Goal: Task Accomplishment & Management: Manage account settings

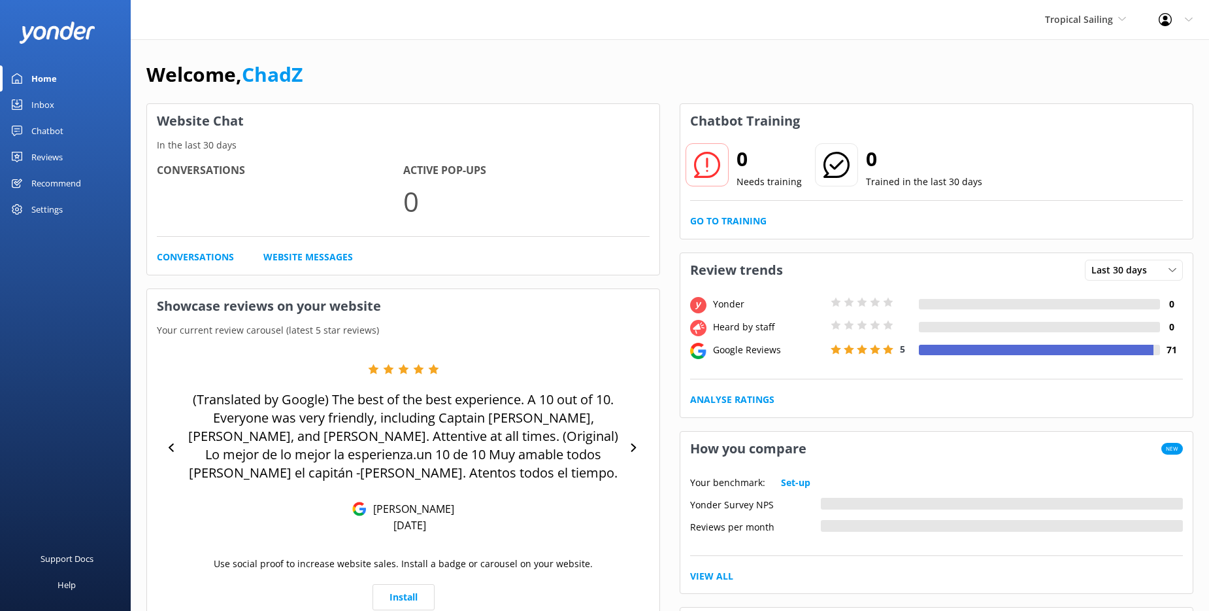
click at [48, 202] on div "Settings" at bounding box center [46, 209] width 31 height 26
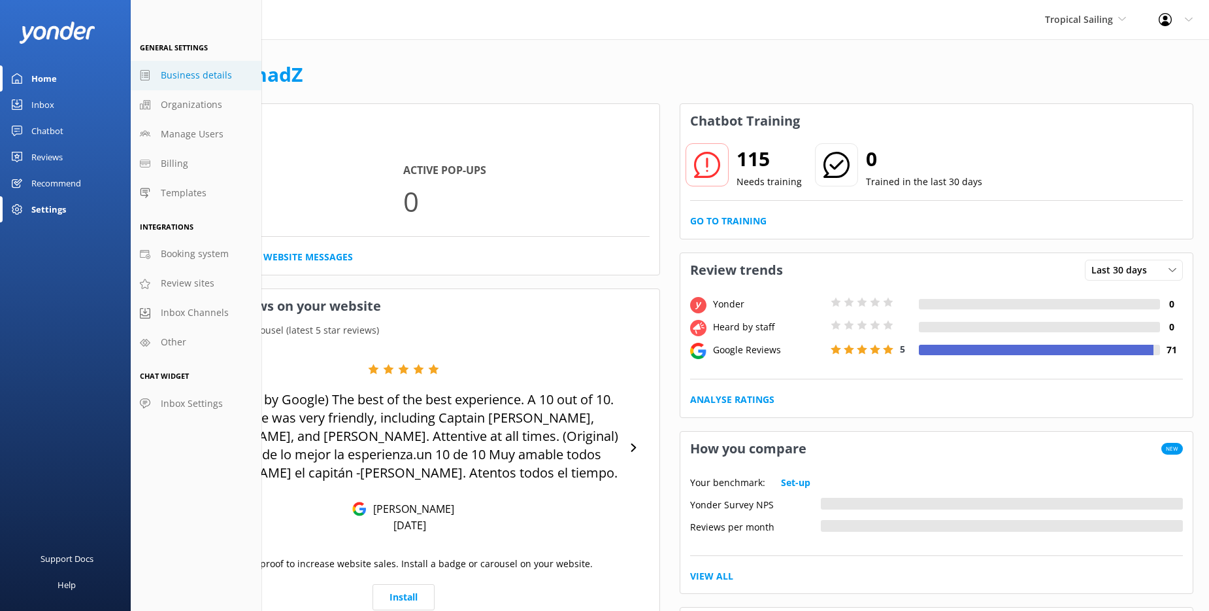
click at [179, 75] on span "Business details" at bounding box center [196, 75] width 71 height 14
select select "America/Cancun"
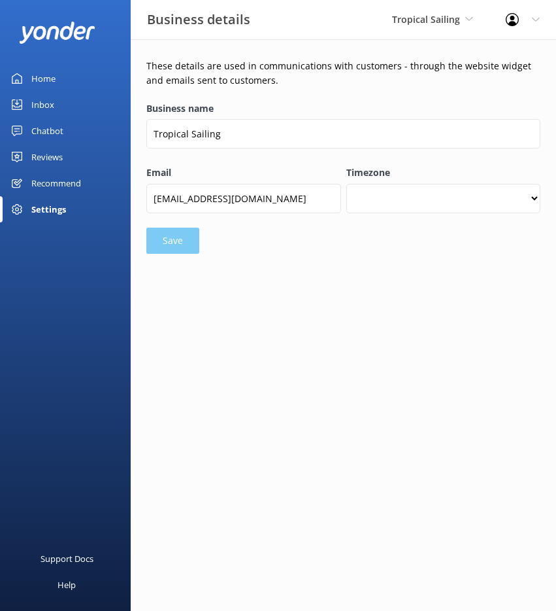
click at [42, 204] on div "Settings" at bounding box center [48, 209] width 35 height 26
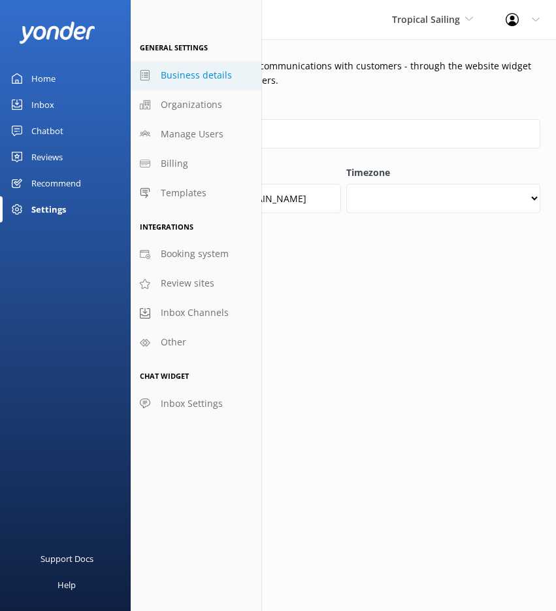
click at [187, 73] on span "Business details" at bounding box center [196, 75] width 71 height 14
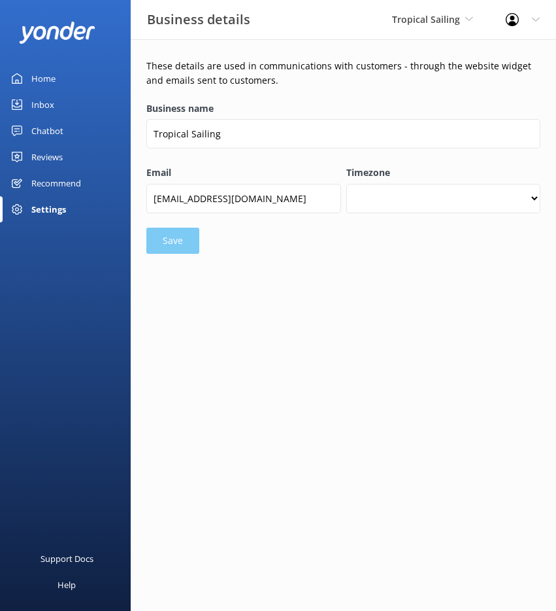
click at [40, 75] on div "Home" at bounding box center [43, 78] width 24 height 26
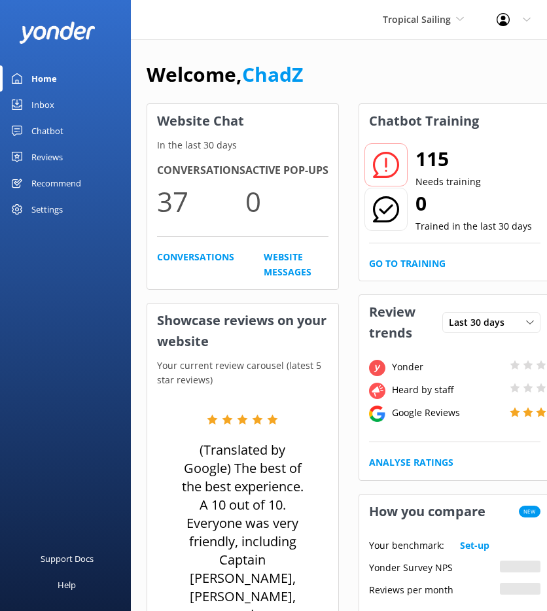
click at [46, 208] on div "Settings" at bounding box center [46, 209] width 31 height 26
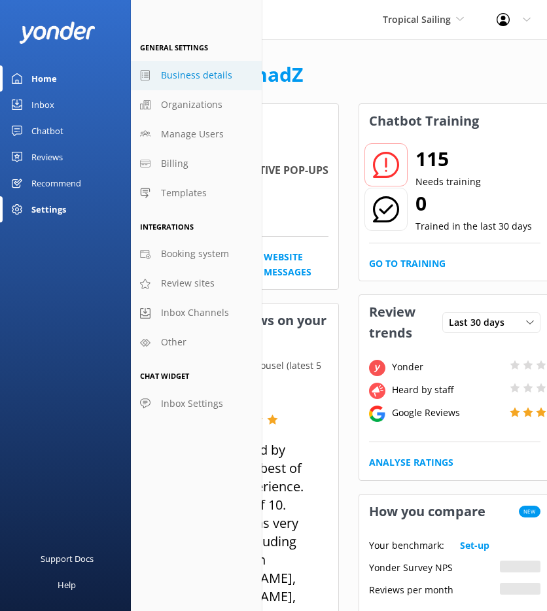
click at [186, 73] on span "Business details" at bounding box center [196, 75] width 71 height 14
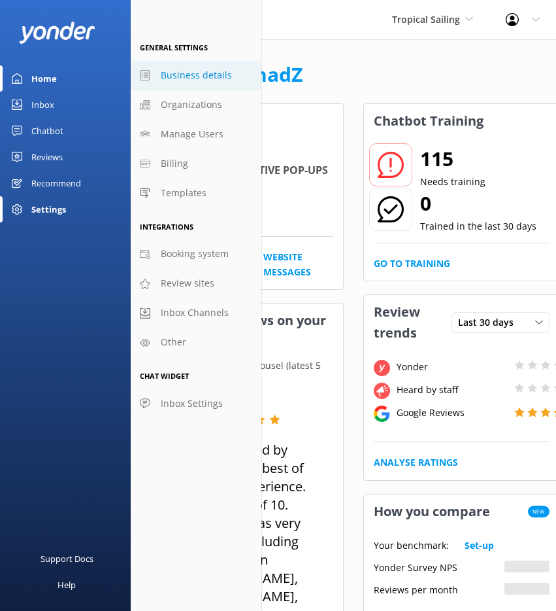
select select "America/Cancun"
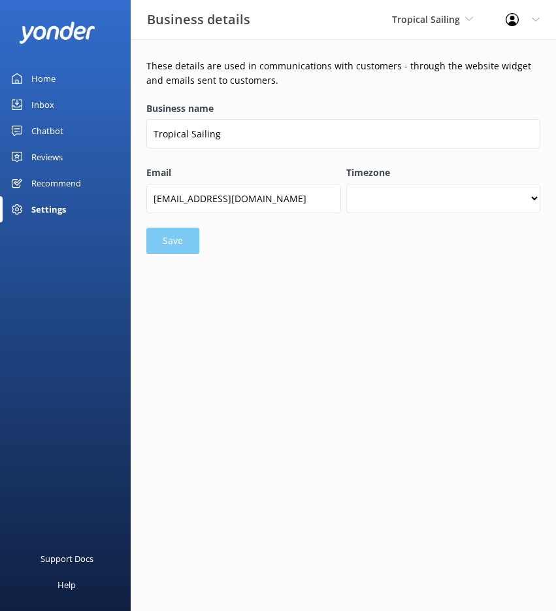
click at [32, 72] on div "Home" at bounding box center [43, 78] width 24 height 26
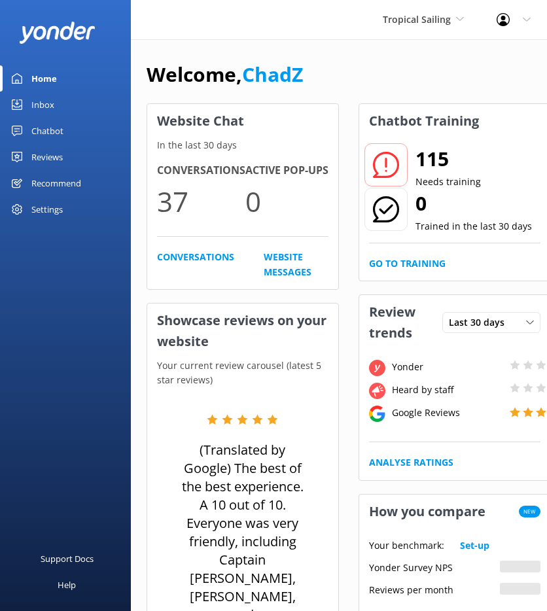
click at [52, 205] on div "Settings" at bounding box center [46, 209] width 31 height 26
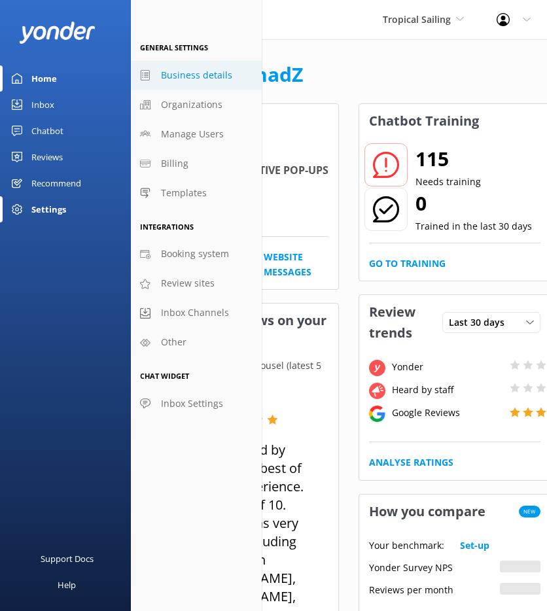
click at [182, 77] on span "Business details" at bounding box center [196, 75] width 71 height 14
select select "America/Cancun"
